Goal: Task Accomplishment & Management: Manage account settings

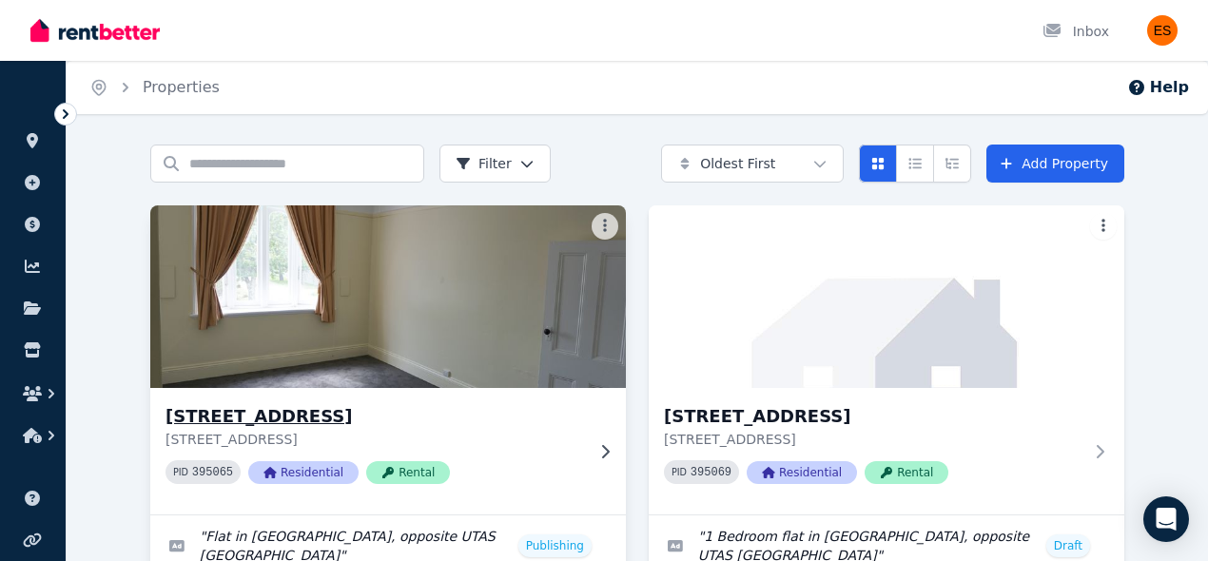
scroll to position [210, 0]
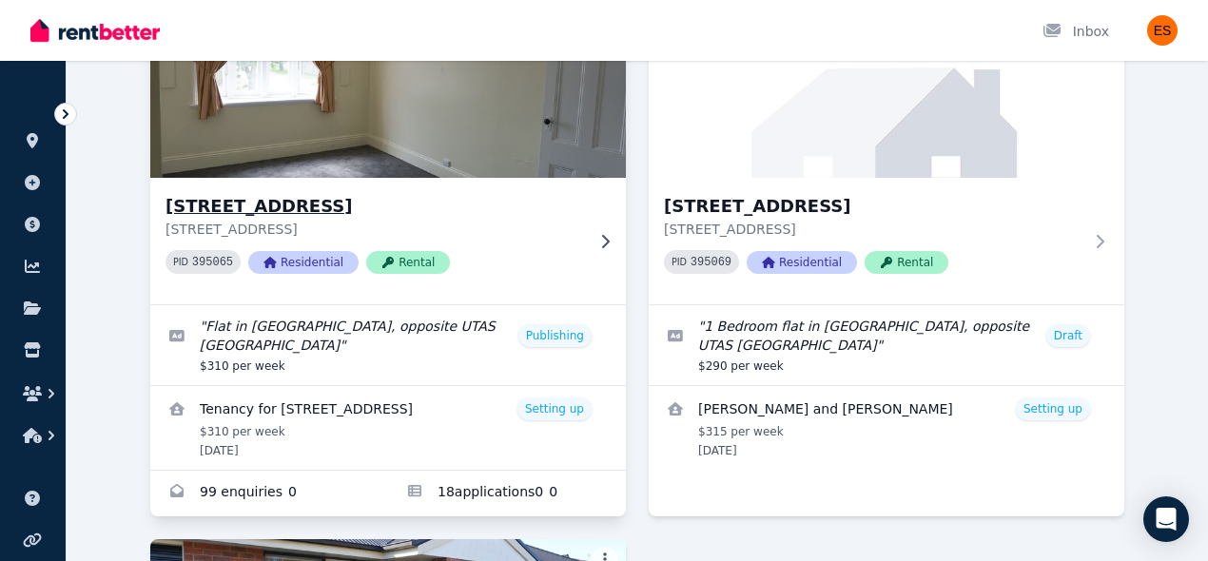
click at [595, 238] on icon at bounding box center [604, 241] width 19 height 15
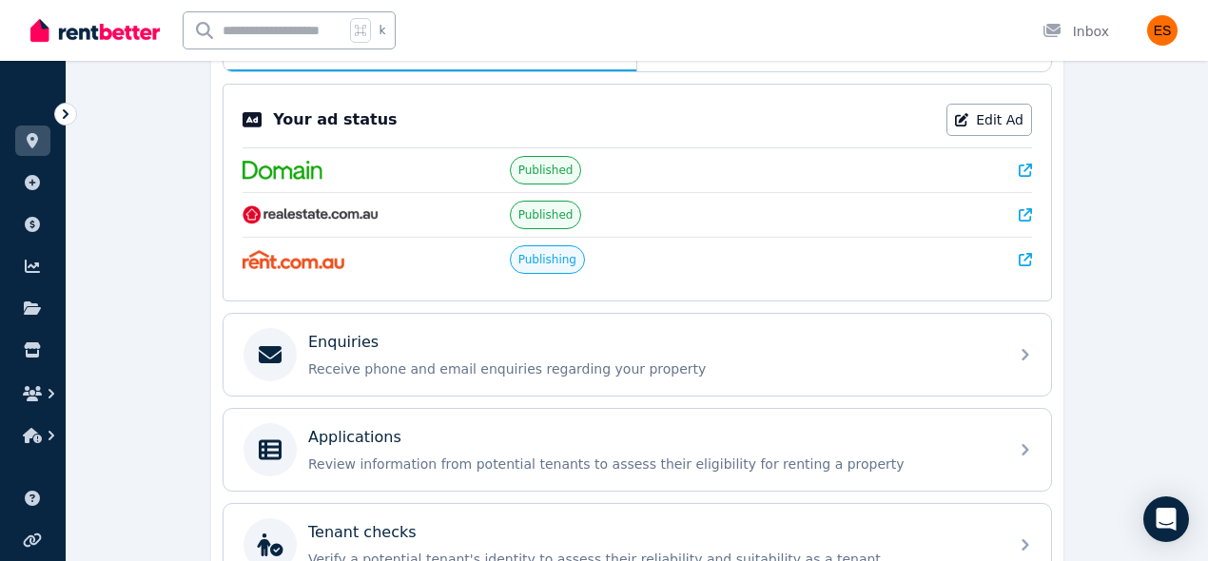
scroll to position [325, 0]
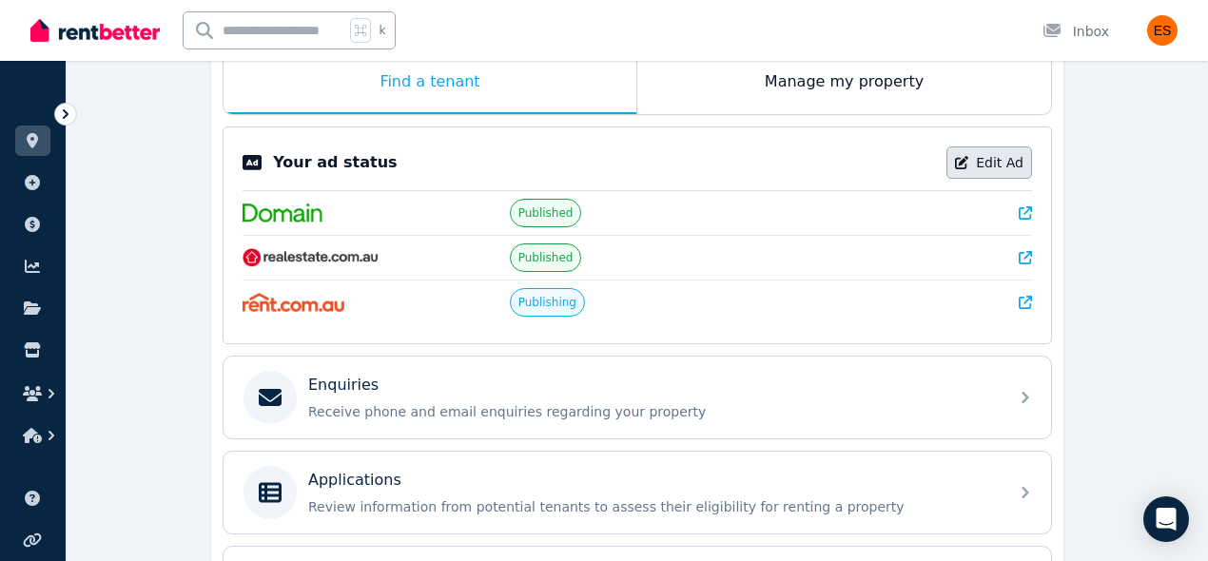
click at [1001, 160] on link "Edit Ad" at bounding box center [989, 162] width 86 height 32
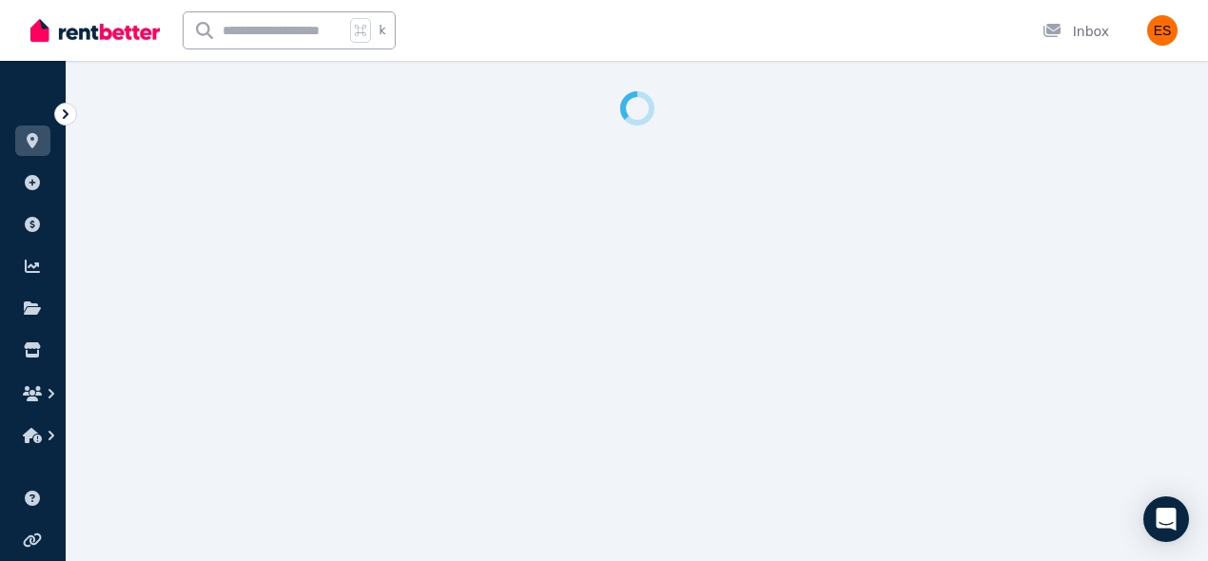
select select "***"
select select "**********"
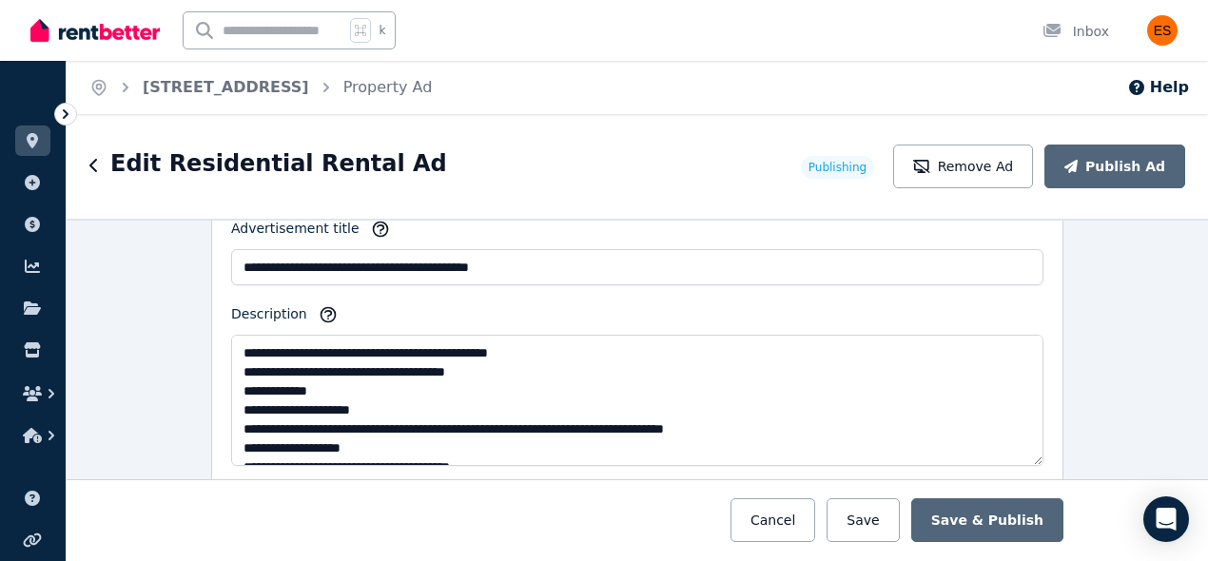
scroll to position [1256, 0]
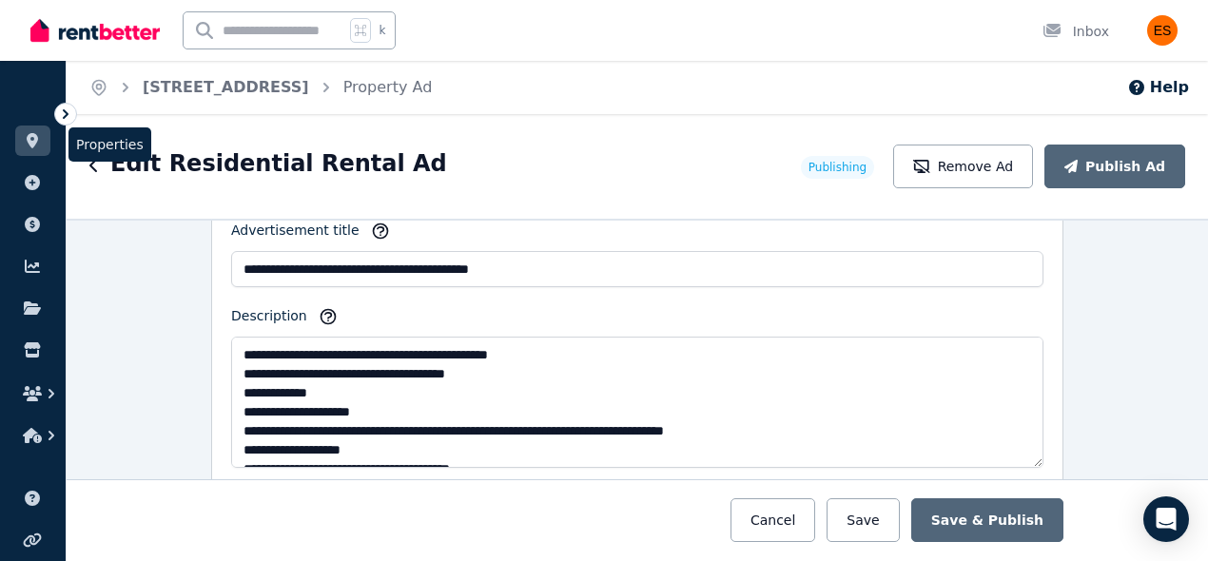
click at [36, 131] on link at bounding box center [32, 141] width 35 height 30
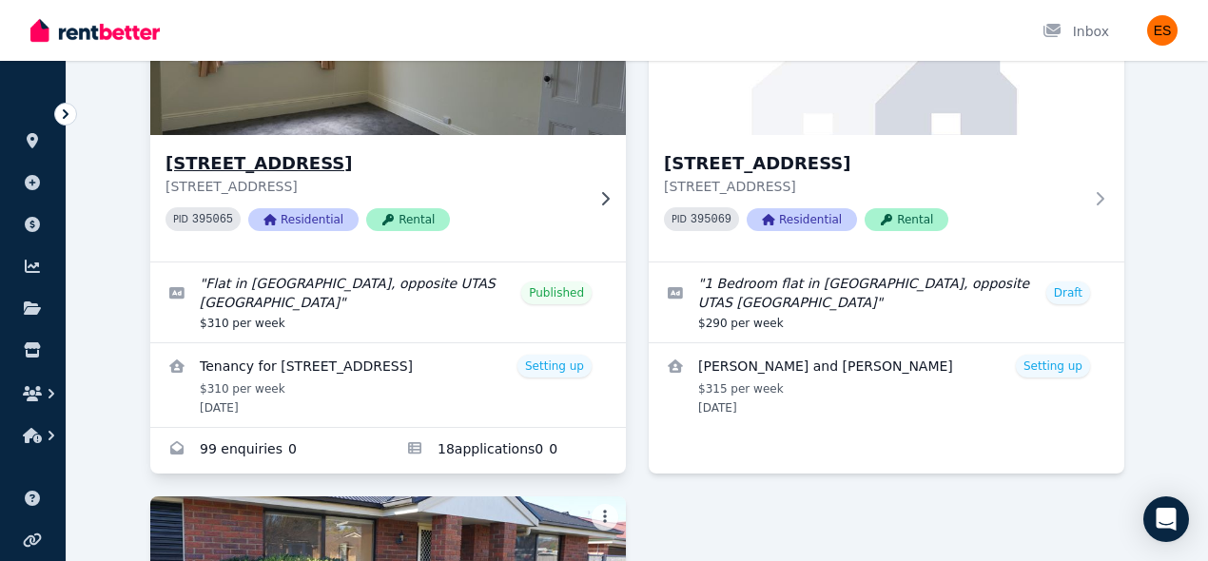
scroll to position [248, 0]
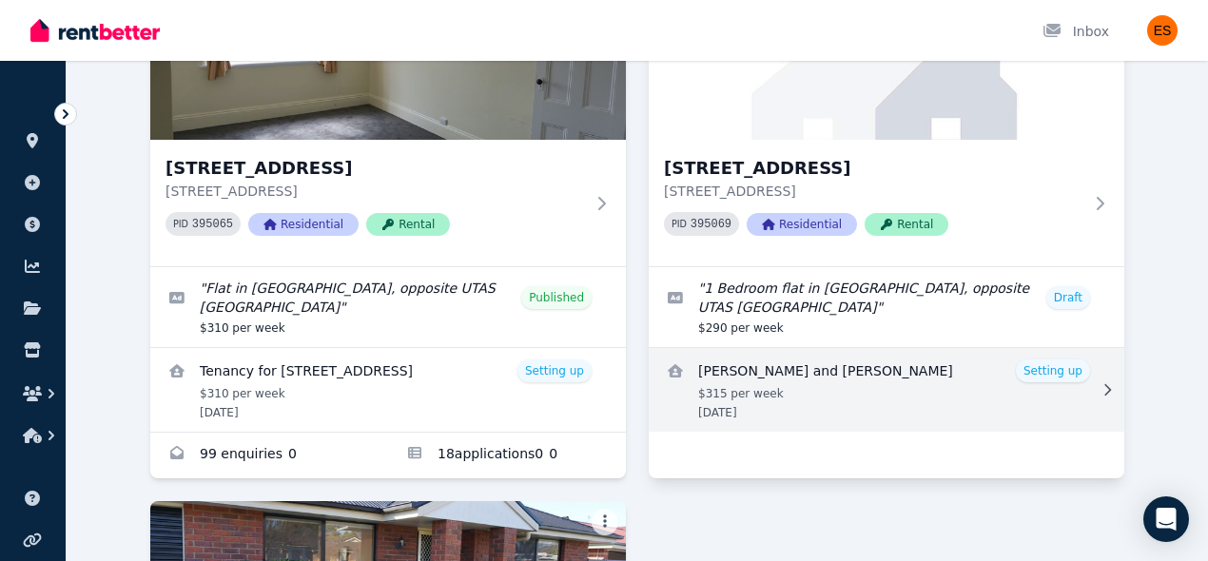
click at [941, 375] on link "View details for Aagya Dahal and Nabaraj Bhandari" at bounding box center [886, 390] width 475 height 84
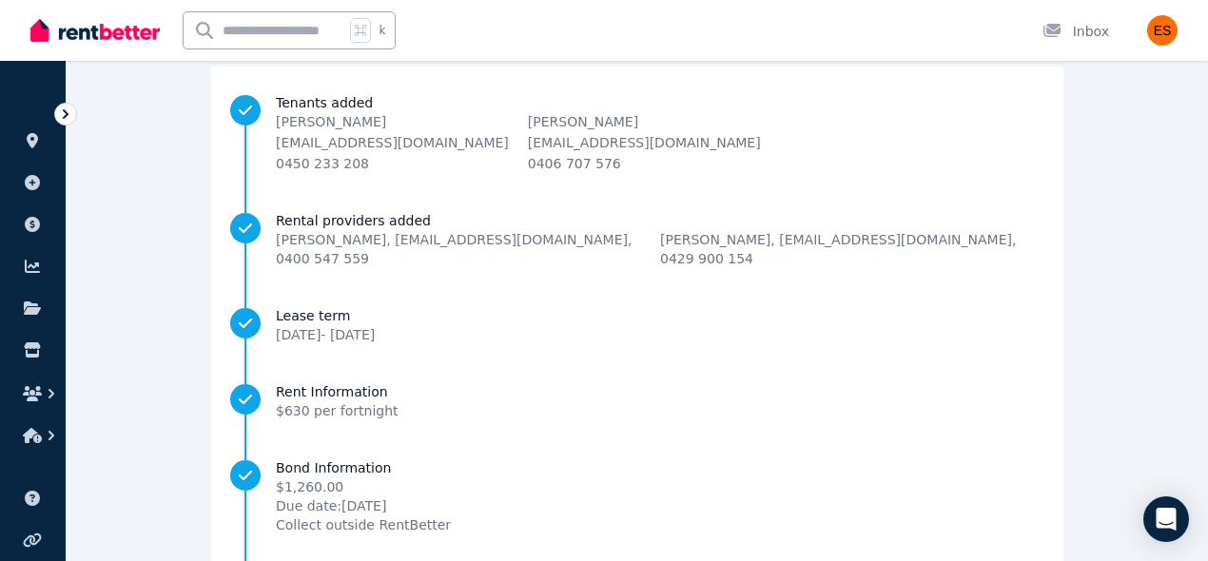
scroll to position [333, 0]
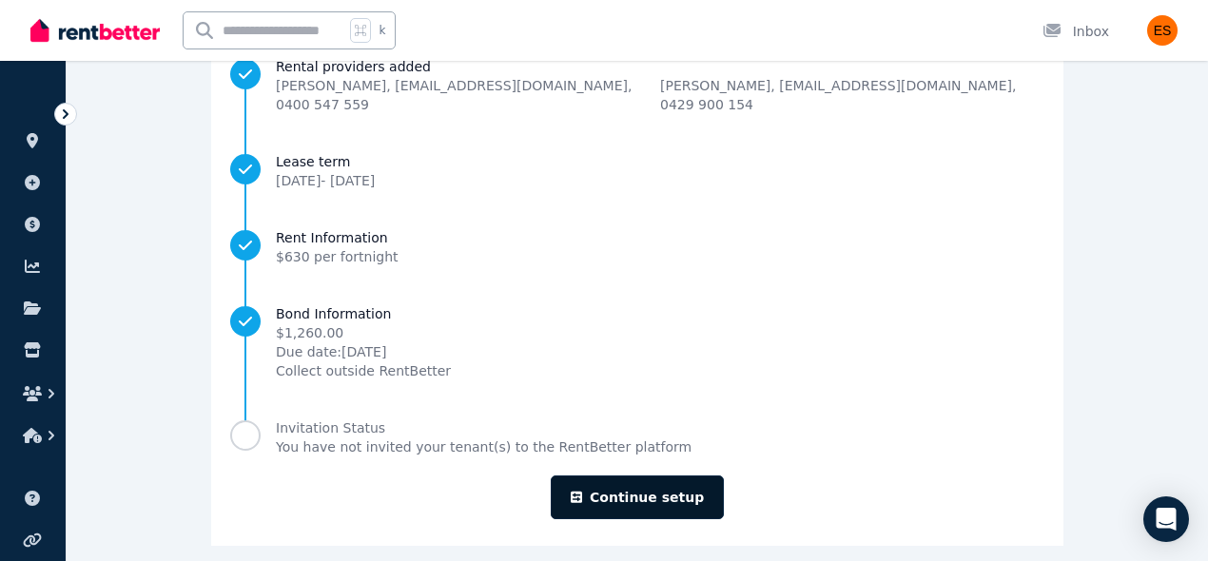
click at [639, 475] on link "Continue setup" at bounding box center [637, 497] width 173 height 44
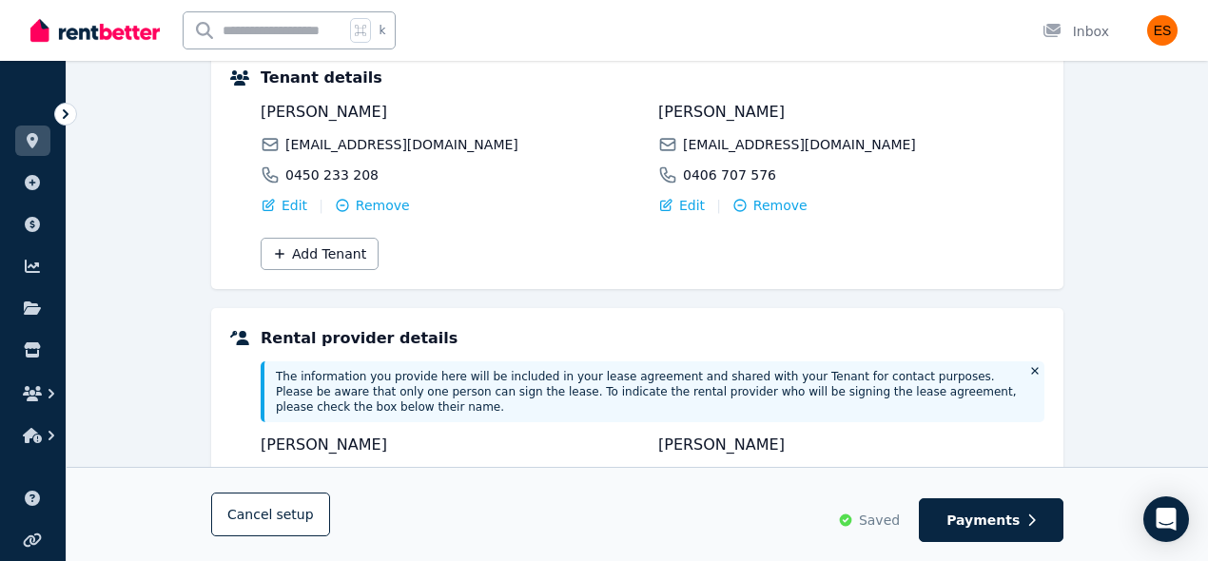
scroll to position [560, 0]
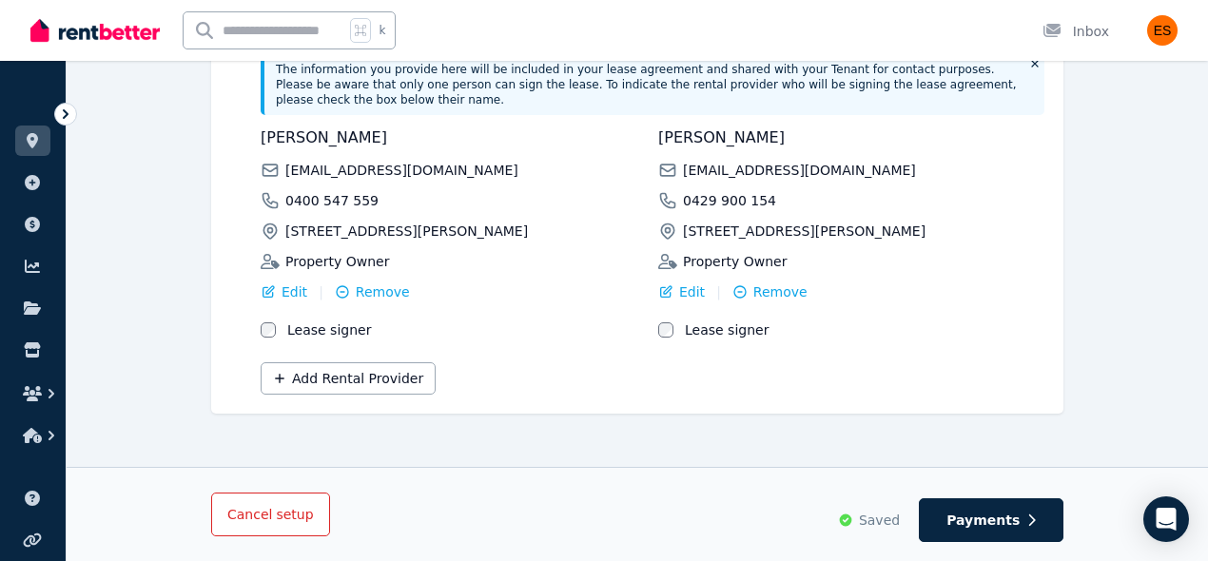
click at [279, 509] on span "setup" at bounding box center [294, 514] width 37 height 19
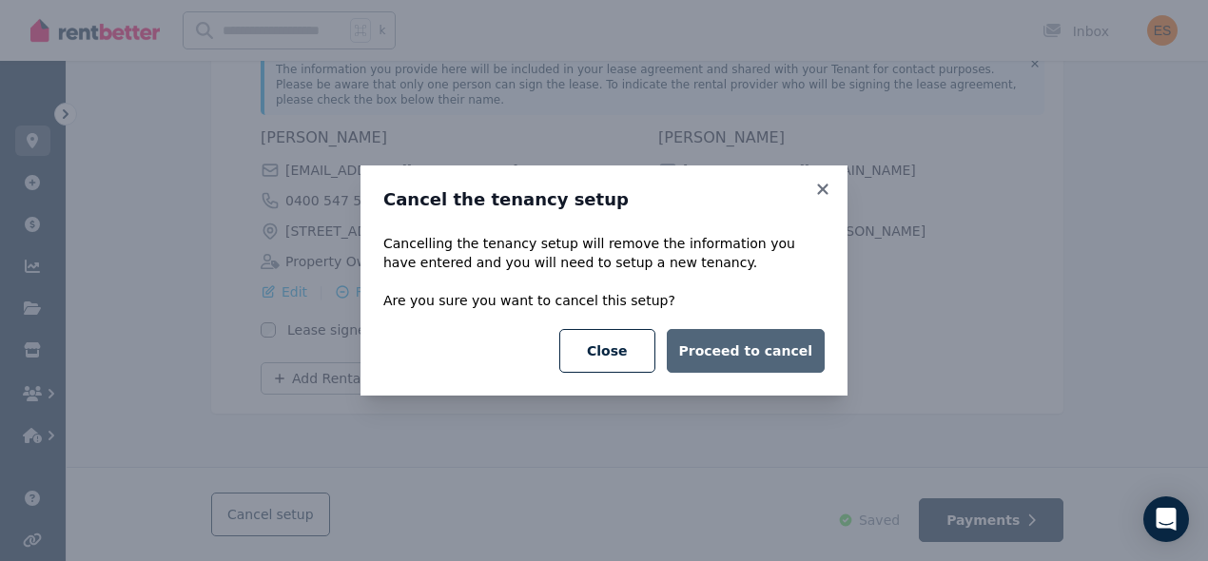
click at [750, 364] on button "Proceed to cancel" at bounding box center [746, 351] width 158 height 44
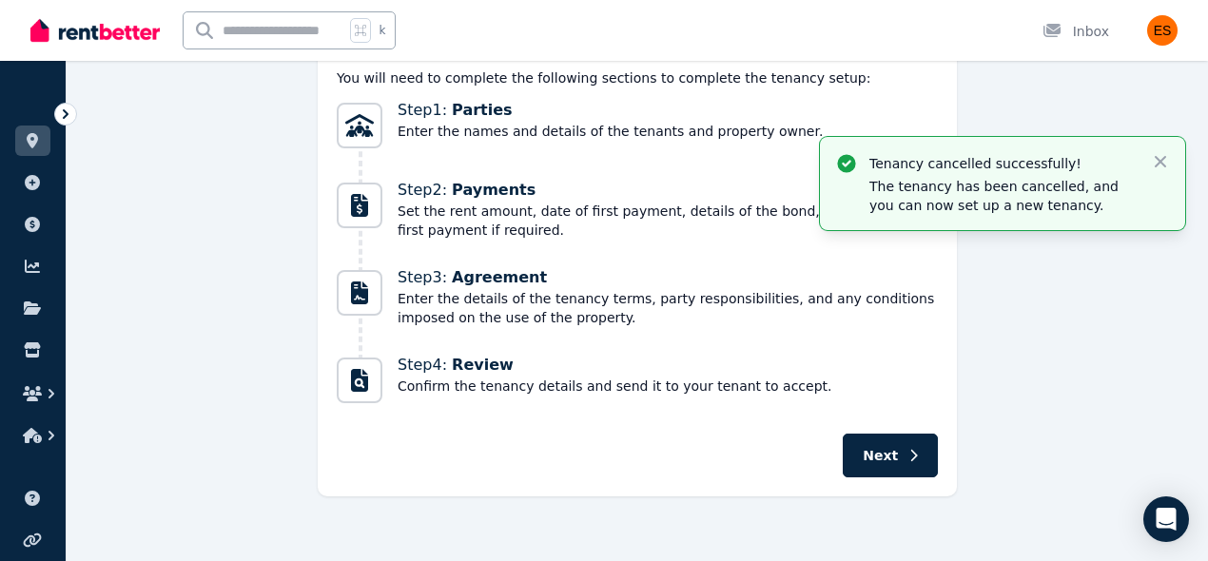
scroll to position [0, 0]
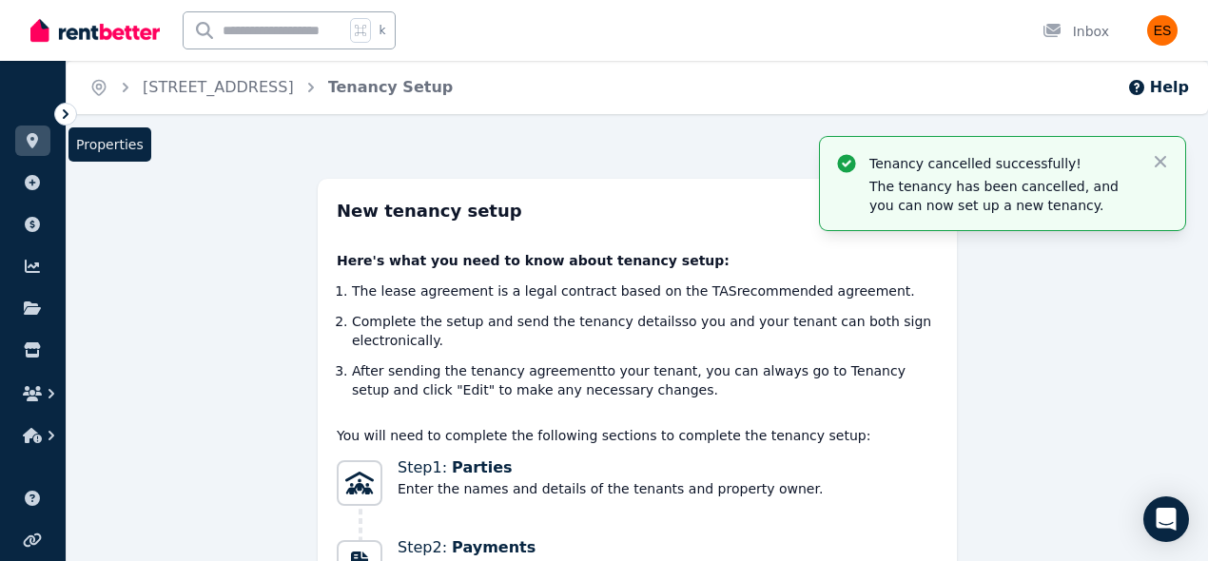
click at [35, 141] on icon at bounding box center [32, 140] width 11 height 15
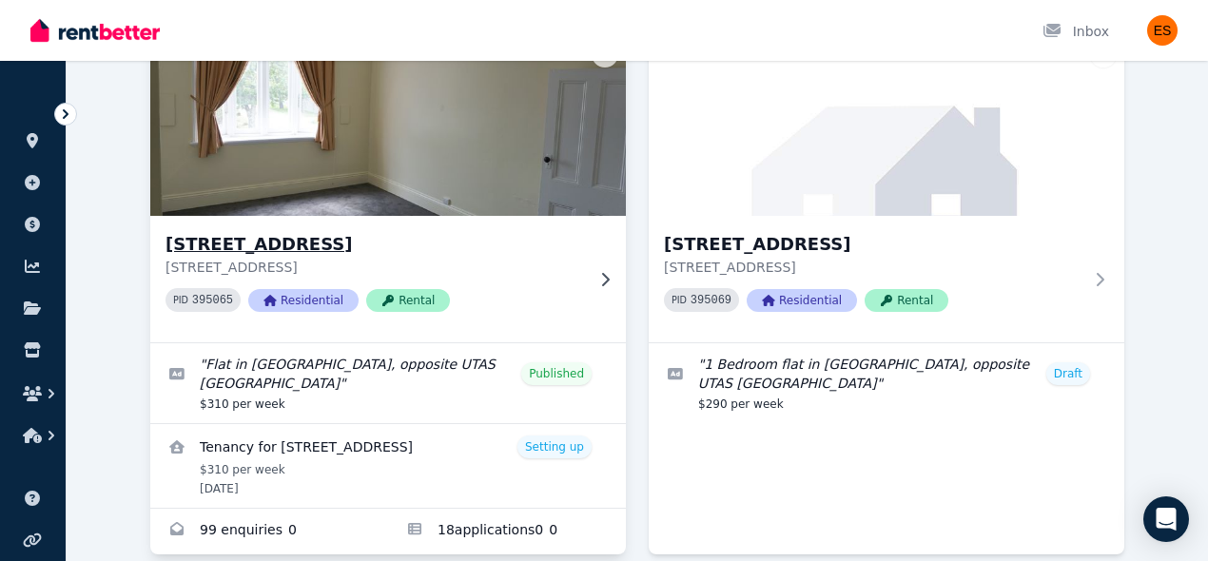
scroll to position [173, 0]
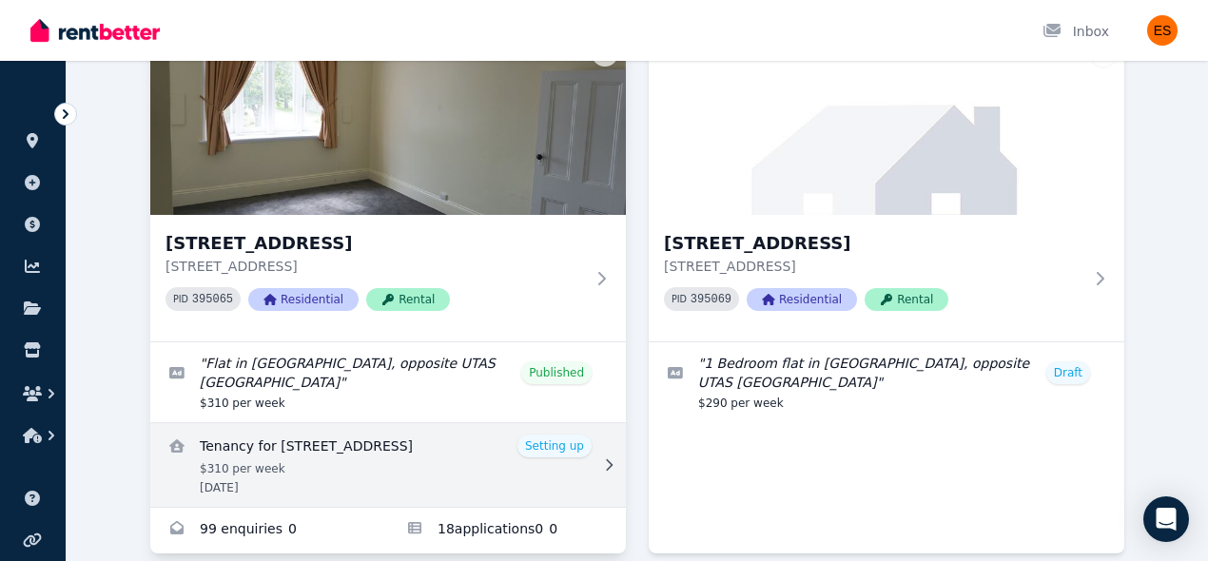
click at [459, 462] on link "View details for Tenancy for Unit 2/55 Invermay Rd, Invermay" at bounding box center [387, 465] width 475 height 84
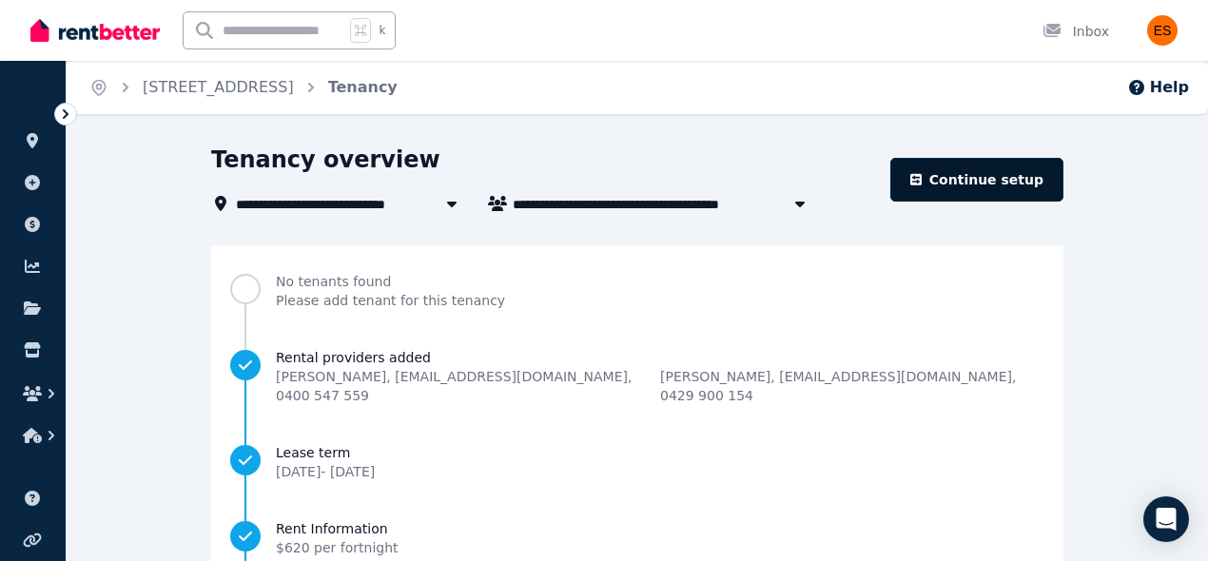
click at [945, 185] on link "Continue setup" at bounding box center [976, 180] width 173 height 44
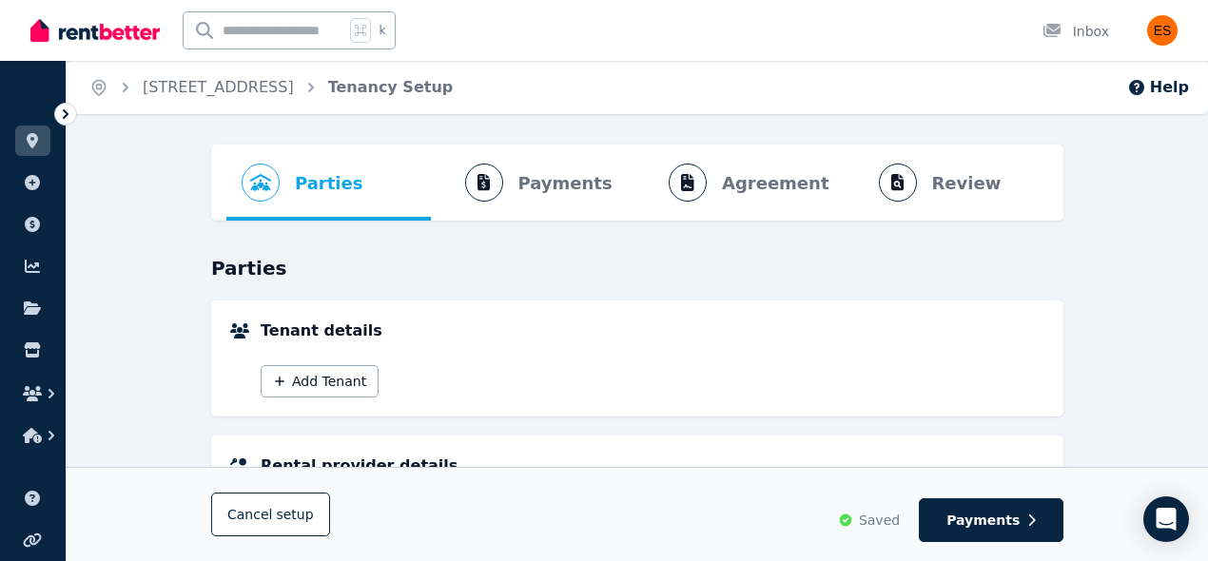
scroll to position [435, 0]
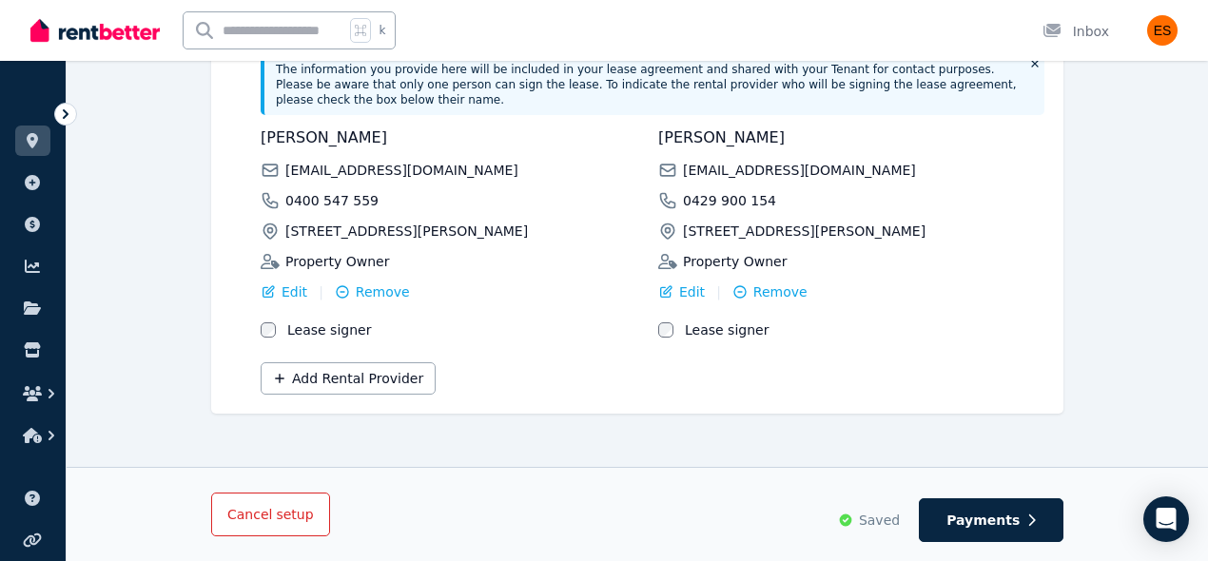
click at [262, 529] on button "Cancel setup" at bounding box center [270, 515] width 119 height 44
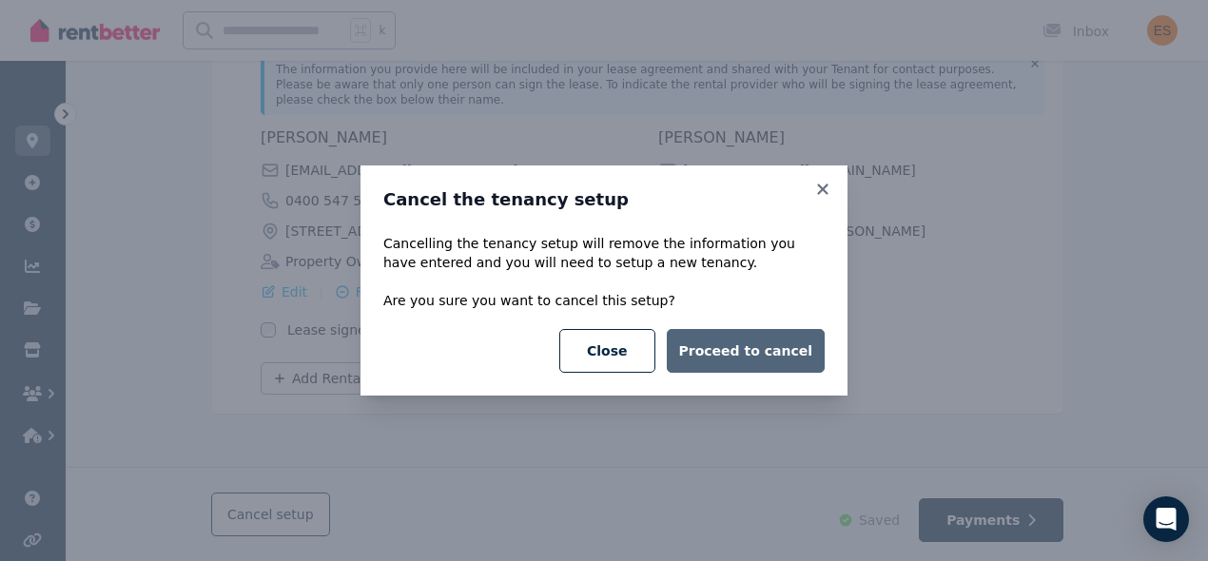
click at [754, 357] on button "Proceed to cancel" at bounding box center [746, 351] width 158 height 44
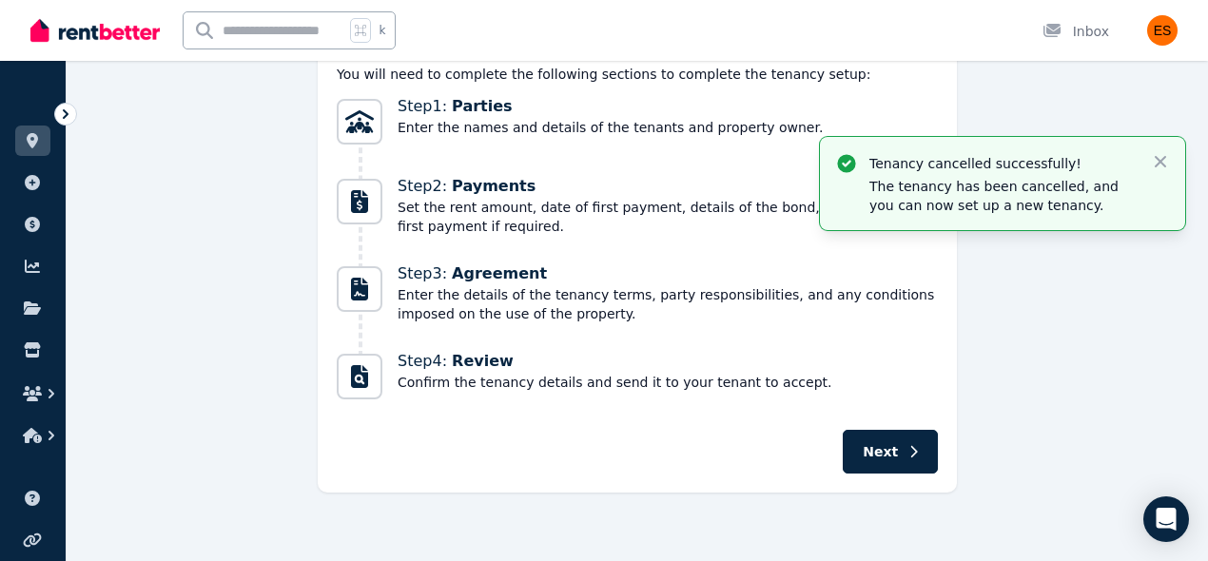
scroll to position [0, 0]
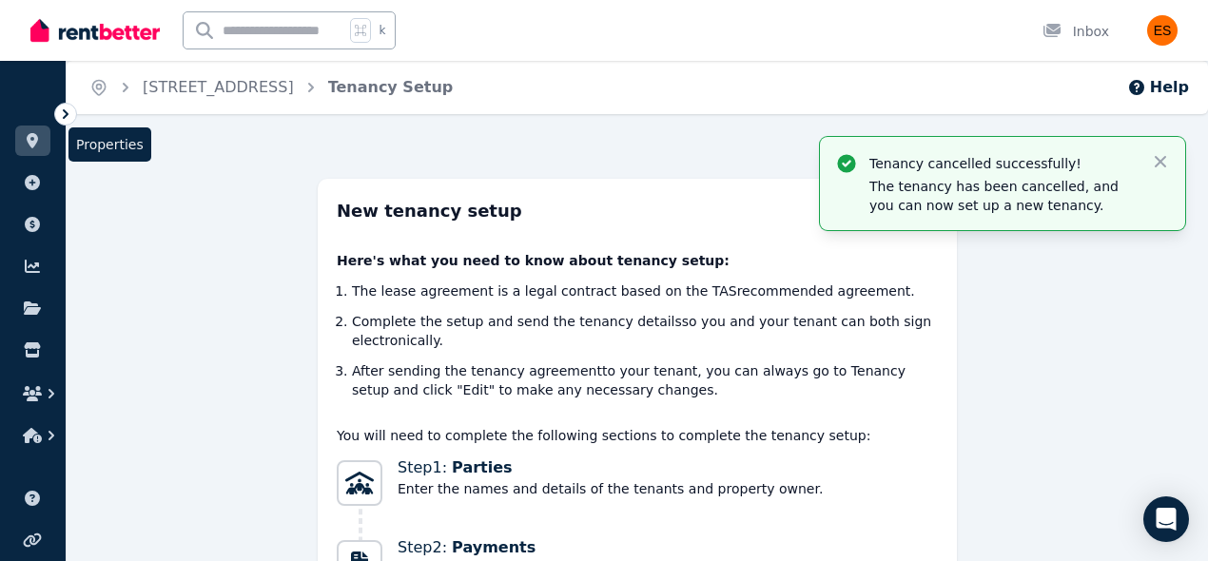
click at [30, 141] on icon at bounding box center [32, 140] width 11 height 15
